Goal: Find specific page/section: Find specific page/section

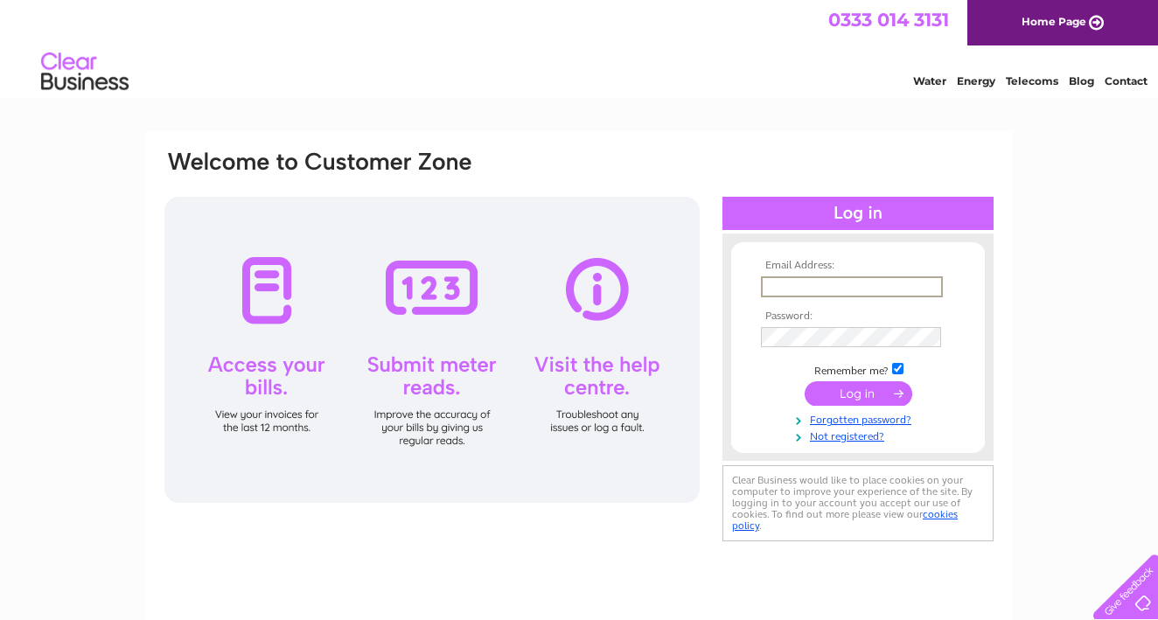
click at [774, 277] on input "text" at bounding box center [852, 286] width 182 height 21
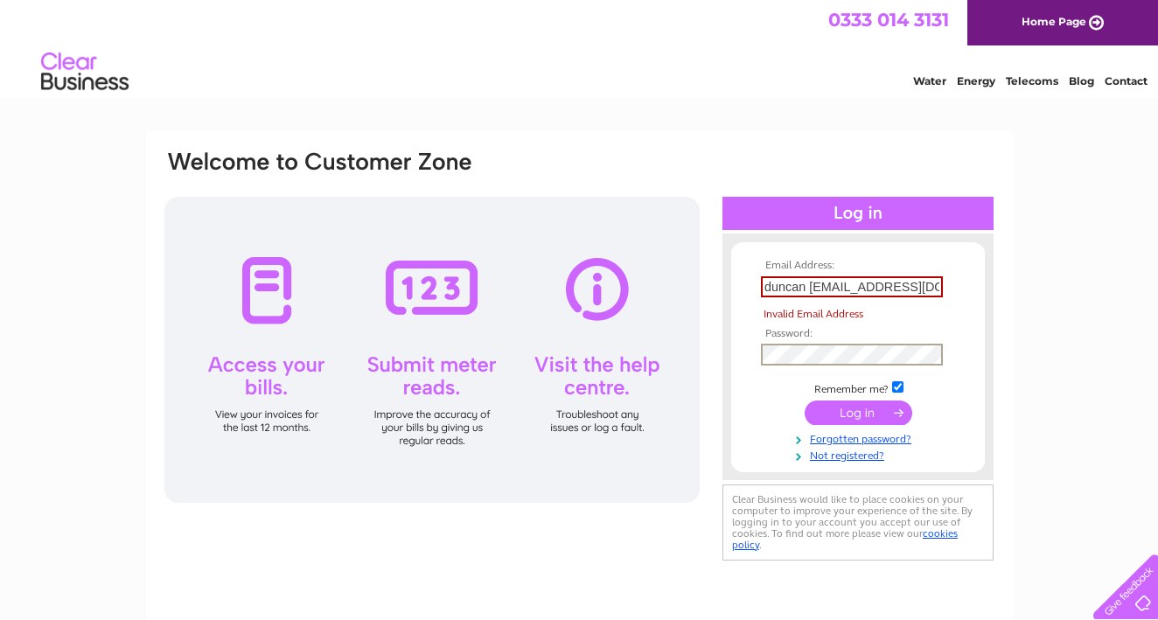
click at [782, 339] on td at bounding box center [857, 354] width 203 height 31
click at [812, 288] on input "duncan sutherland@blueyonder.co.uk" at bounding box center [852, 286] width 182 height 21
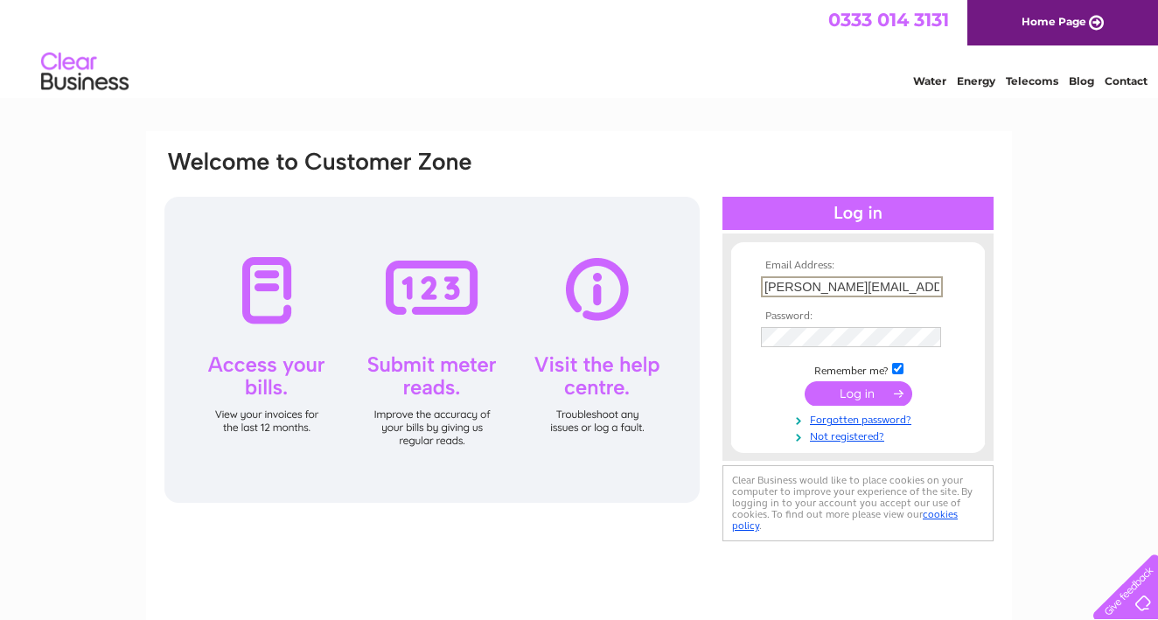
type input "duncan.sutherland@blueyonder.co.uk"
click at [881, 395] on input "submit" at bounding box center [858, 393] width 108 height 24
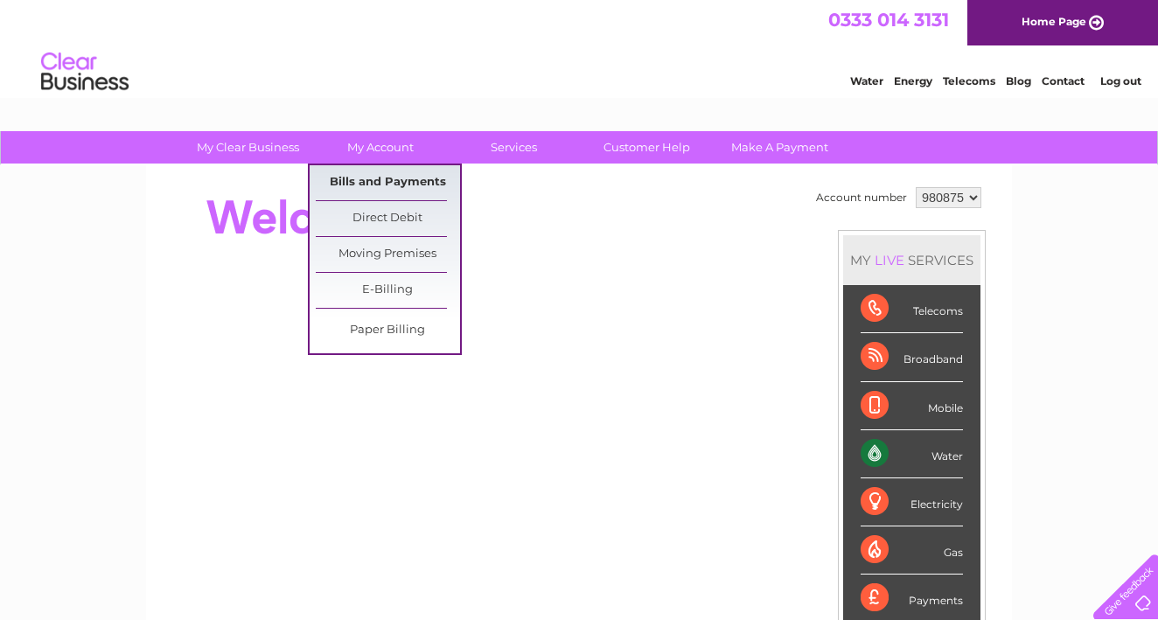
click at [396, 179] on link "Bills and Payments" at bounding box center [388, 182] width 144 height 35
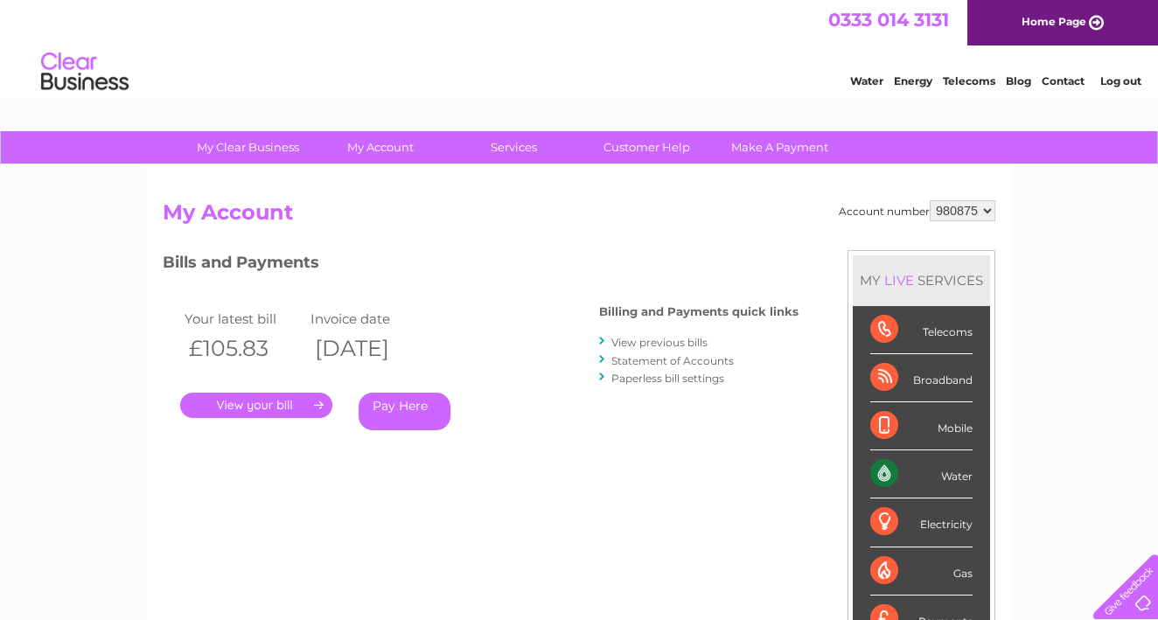
click at [230, 396] on link "." at bounding box center [256, 405] width 152 height 25
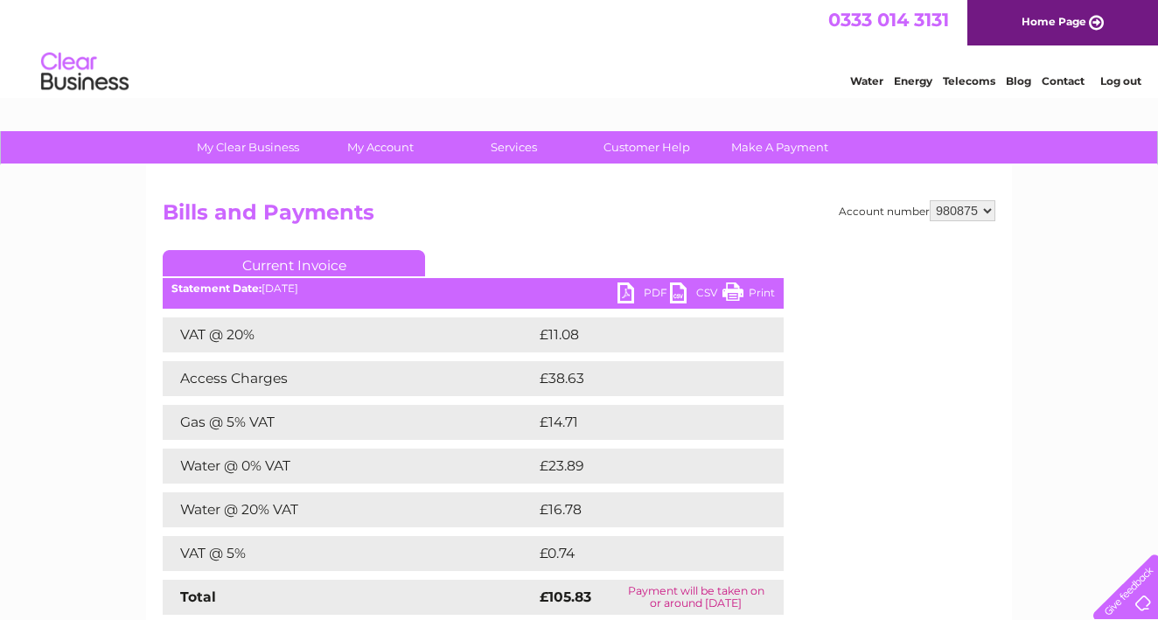
click at [630, 290] on link "PDF" at bounding box center [643, 294] width 52 height 25
